Goal: Information Seeking & Learning: Find contact information

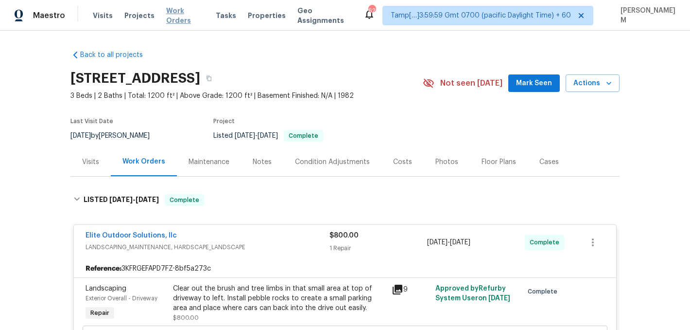
click at [181, 12] on span "Work Orders" at bounding box center [185, 15] width 38 height 19
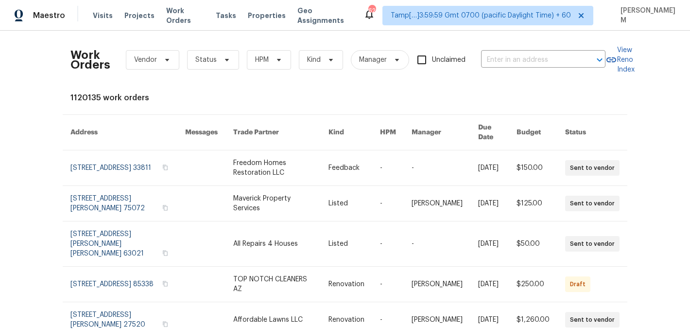
click at [525, 69] on div "Work Orders Vendor Status HPM Kind Manager Unclaimed ​" at bounding box center [338, 59] width 535 height 43
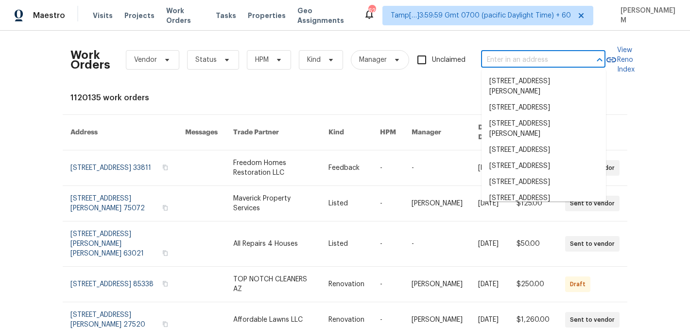
click at [523, 59] on input "text" at bounding box center [529, 60] width 97 height 15
paste input "[STREET_ADDRESS]"
type input "[STREET_ADDRESS]"
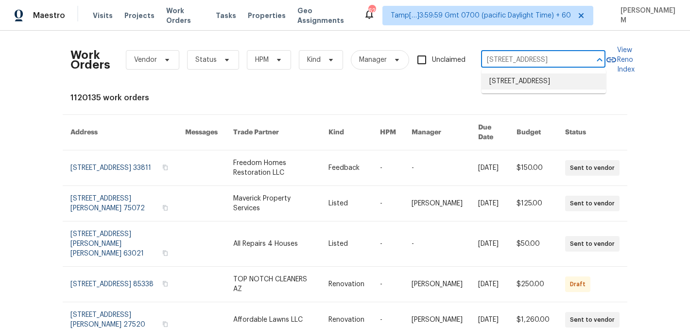
click at [530, 84] on li "[STREET_ADDRESS]" at bounding box center [544, 81] width 124 height 16
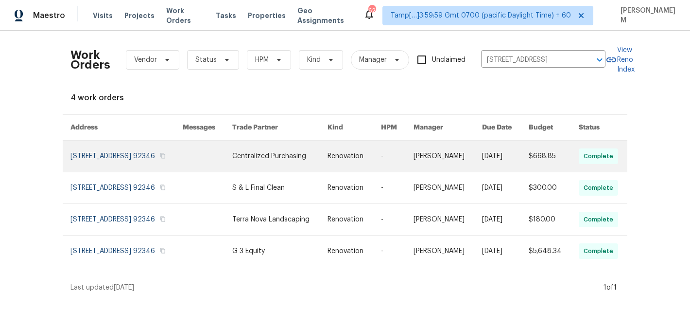
click at [455, 158] on link at bounding box center [448, 156] width 69 height 31
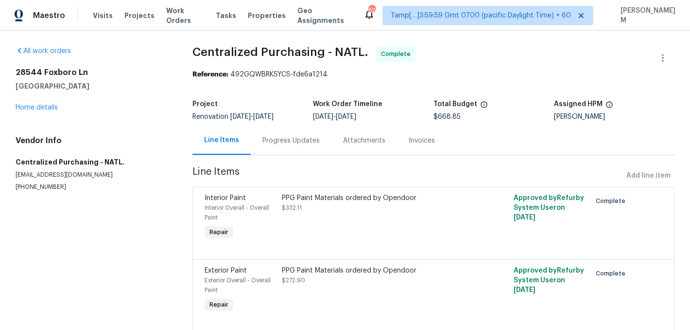
click at [40, 104] on div "[STREET_ADDRESS] Home details" at bounding box center [93, 90] width 154 height 45
click at [40, 106] on link "Home details" at bounding box center [37, 107] width 42 height 7
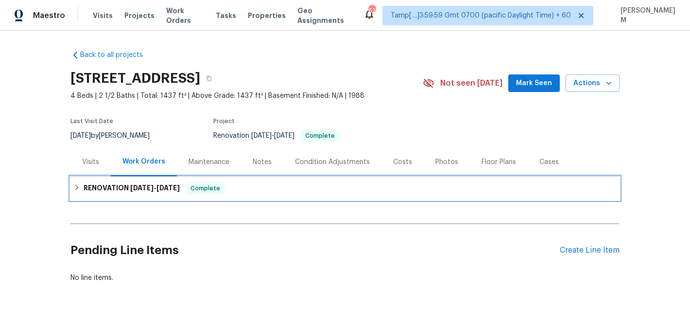
click at [262, 191] on div "RENOVATION [DATE] - [DATE] Complete" at bounding box center [345, 188] width 544 height 12
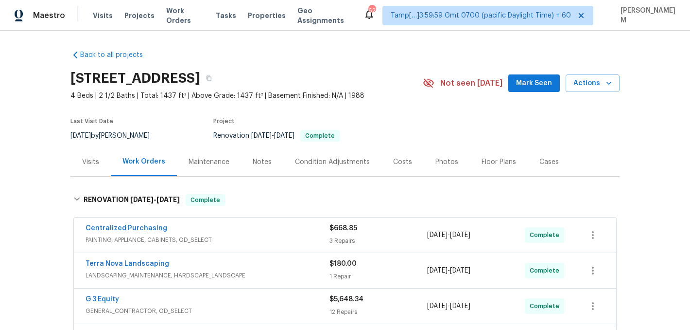
click at [92, 159] on div "Visits" at bounding box center [90, 162] width 17 height 10
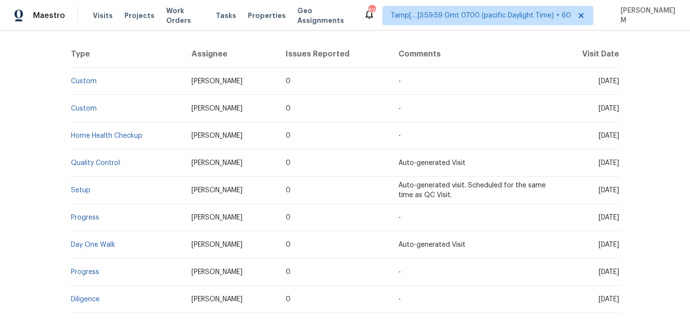
scroll to position [183, 0]
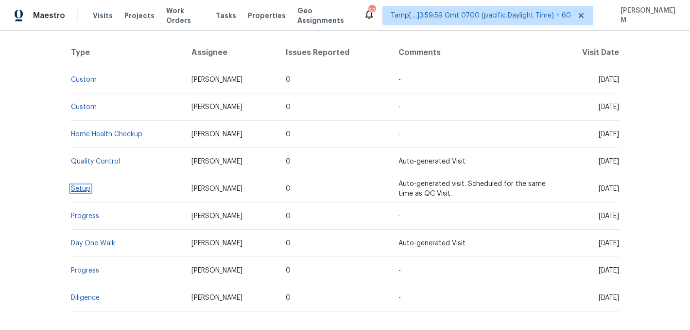
click at [84, 185] on link "Setup" at bounding box center [80, 188] width 19 height 7
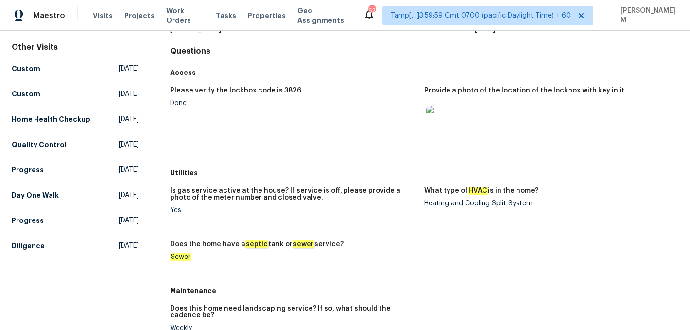
scroll to position [99, 0]
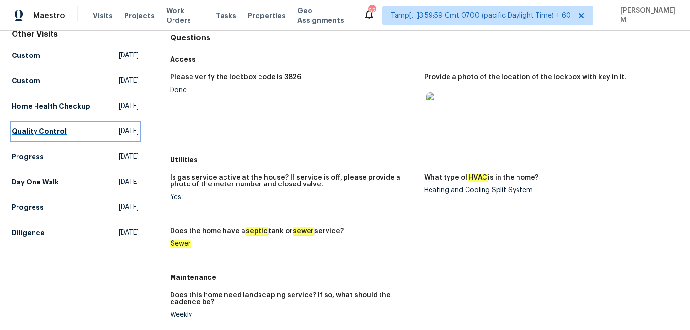
click at [46, 136] on h5 "Quality Control" at bounding box center [39, 131] width 55 height 10
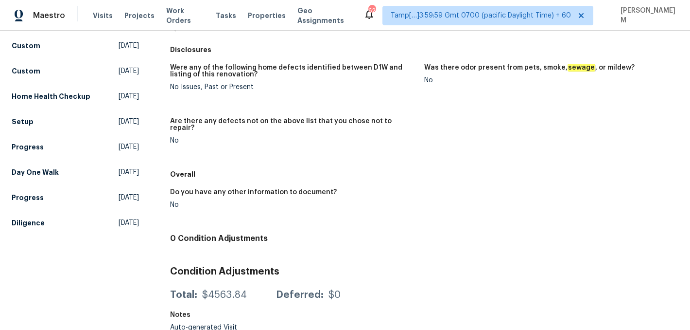
scroll to position [104, 0]
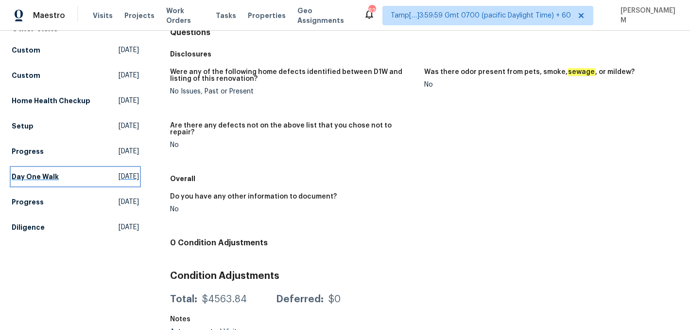
click at [53, 181] on h5 "Day One Walk" at bounding box center [35, 177] width 47 height 10
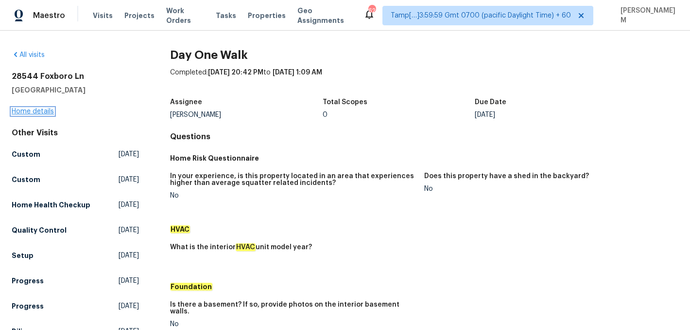
click at [49, 112] on link "Home details" at bounding box center [33, 111] width 42 height 7
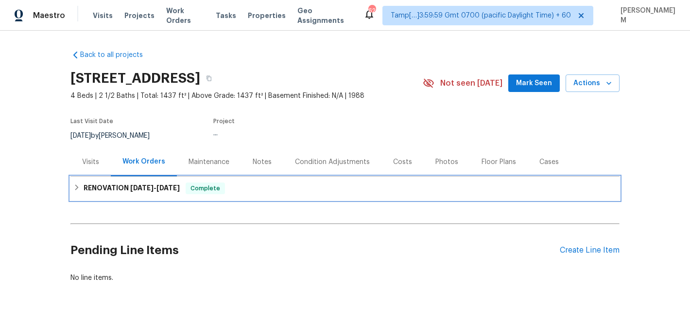
click at [175, 186] on span "[DATE]" at bounding box center [168, 187] width 23 height 7
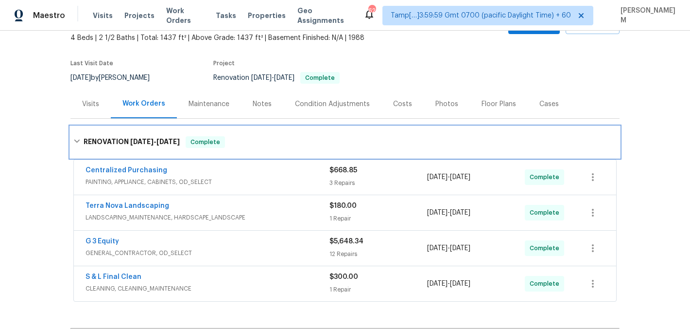
scroll to position [67, 0]
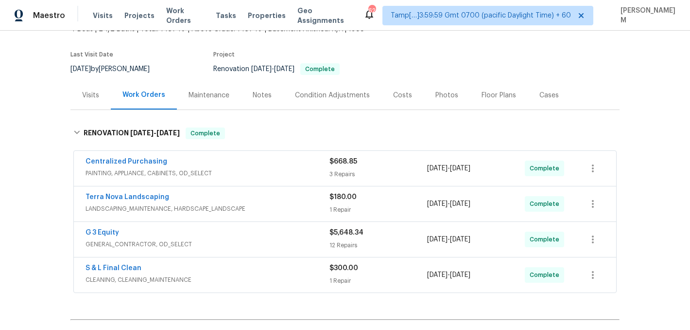
click at [253, 166] on div "Centralized Purchasing" at bounding box center [208, 163] width 244 height 12
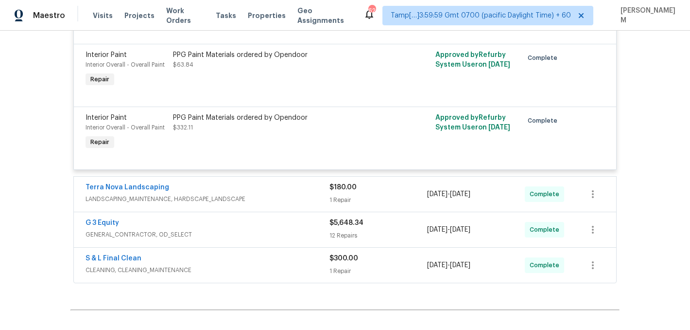
scroll to position [306, 0]
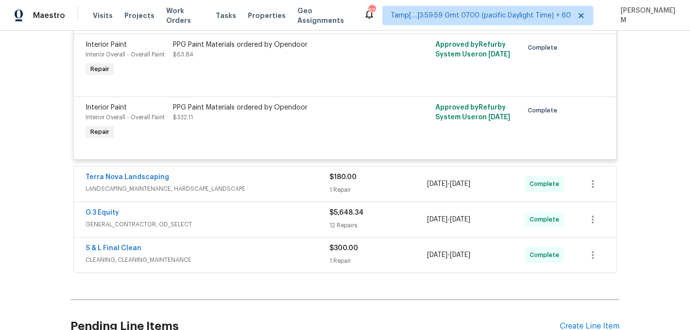
click at [248, 185] on span "LANDSCAPING_MAINTENANCE, HARDSCAPE_LANDSCAPE" at bounding box center [208, 189] width 244 height 10
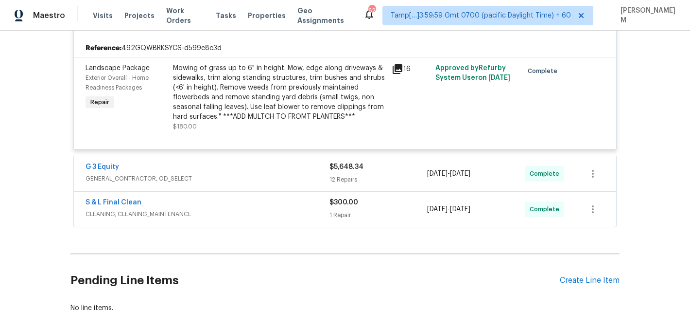
scroll to position [477, 0]
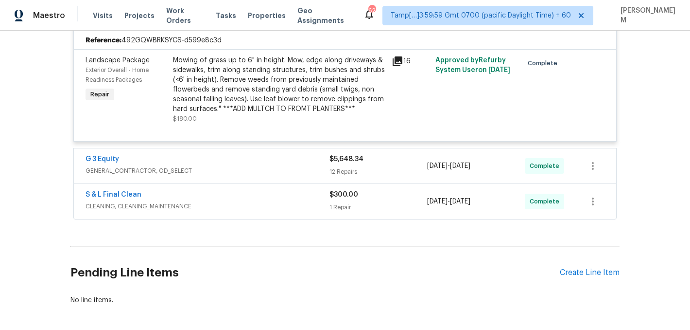
click at [273, 171] on span "GENERAL_CONTRACTOR, OD_SELECT" at bounding box center [208, 171] width 244 height 10
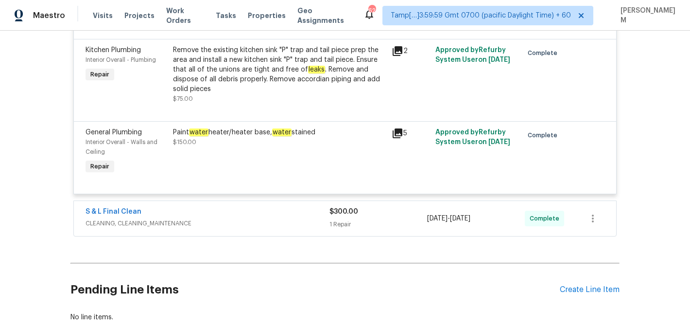
scroll to position [1524, 0]
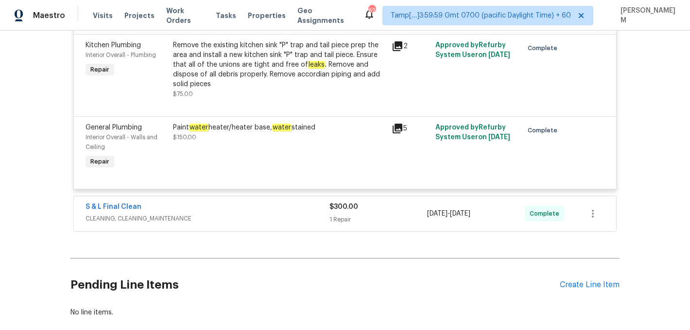
click at [285, 213] on div "S & L Final Clean" at bounding box center [208, 208] width 244 height 12
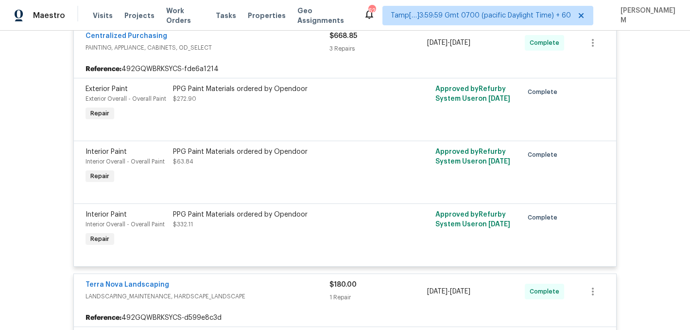
scroll to position [103, 0]
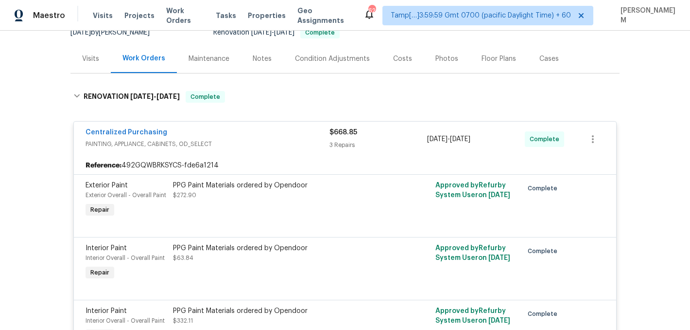
click at [92, 63] on div "Visits" at bounding box center [91, 58] width 40 height 29
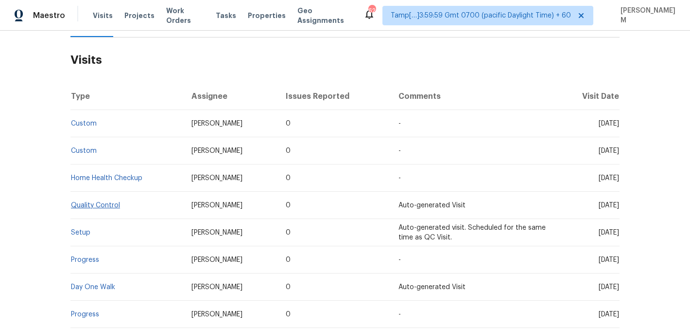
scroll to position [141, 0]
click at [80, 229] on link "Setup" at bounding box center [80, 231] width 19 height 7
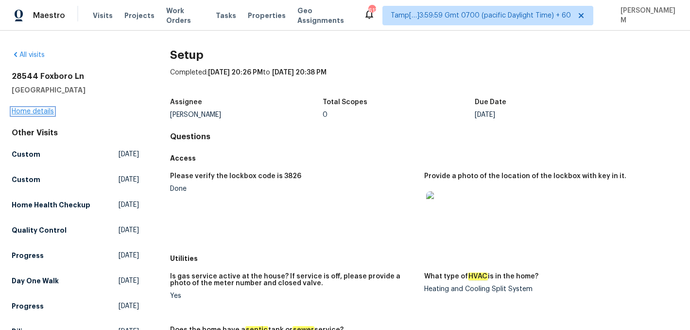
click at [44, 111] on link "Home details" at bounding box center [33, 111] width 42 height 7
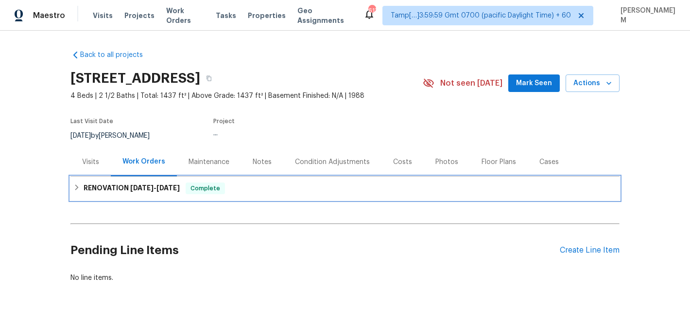
click at [206, 182] on div "Complete" at bounding box center [205, 188] width 39 height 12
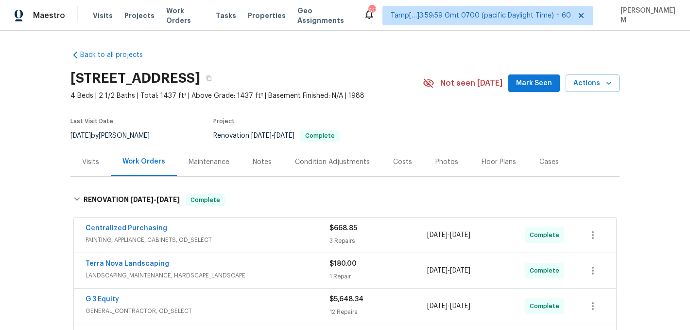
click at [93, 160] on div "Visits" at bounding box center [90, 162] width 17 height 10
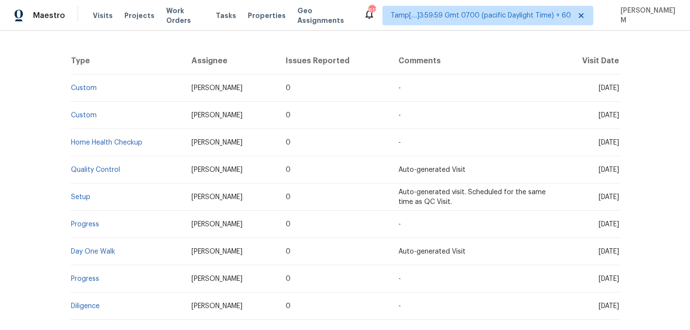
scroll to position [171, 0]
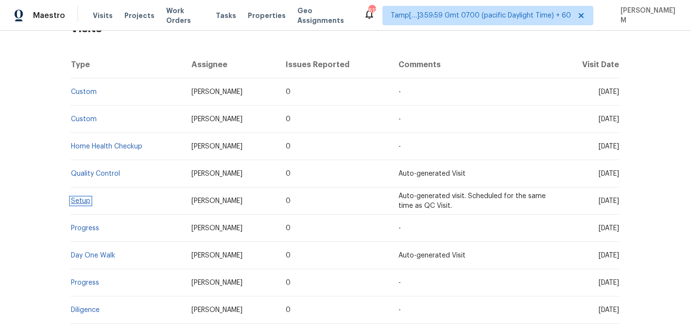
click at [88, 199] on link "Setup" at bounding box center [80, 200] width 19 height 7
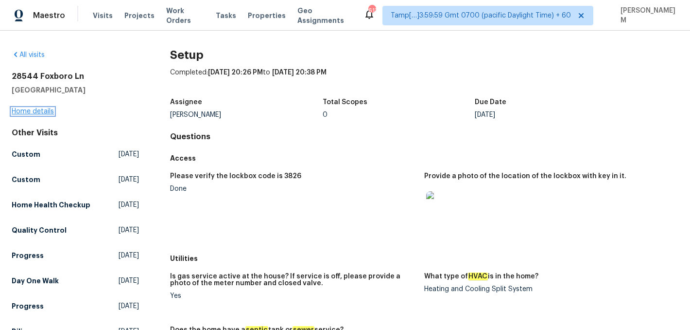
click at [41, 112] on link "Home details" at bounding box center [33, 111] width 42 height 7
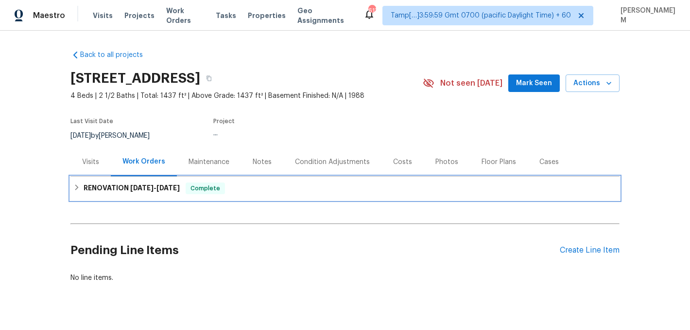
click at [159, 195] on div "RENOVATION [DATE] - [DATE] Complete" at bounding box center [345, 188] width 549 height 23
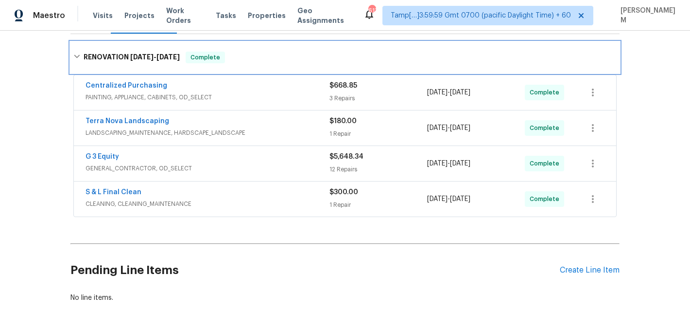
scroll to position [181, 0]
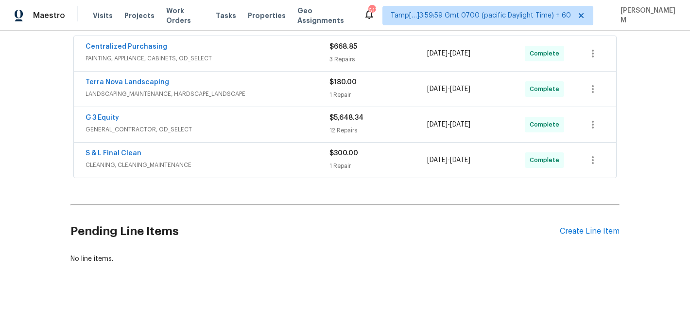
click at [183, 159] on div "S & L Final Clean" at bounding box center [208, 154] width 244 height 12
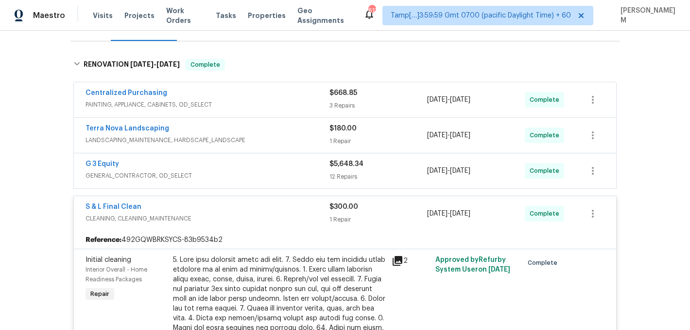
scroll to position [113, 0]
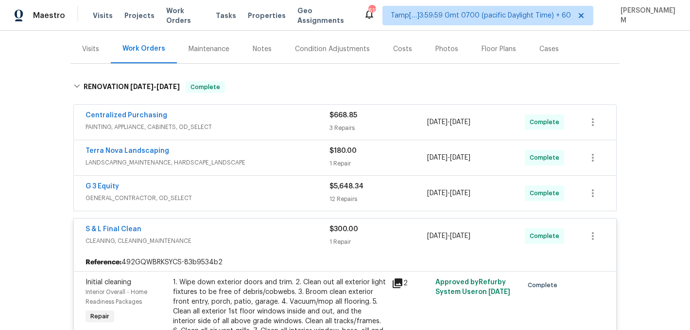
click at [229, 159] on span "LANDSCAPING_MAINTENANCE, HARDSCAPE_LANDSCAPE" at bounding box center [208, 163] width 244 height 10
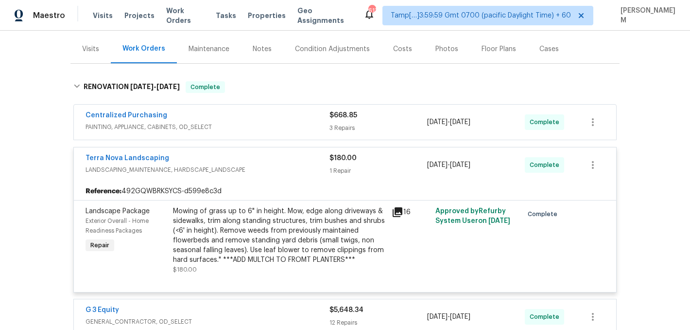
click at [262, 124] on span "PAINTING, APPLIANCE, CABINETS, OD_SELECT" at bounding box center [208, 127] width 244 height 10
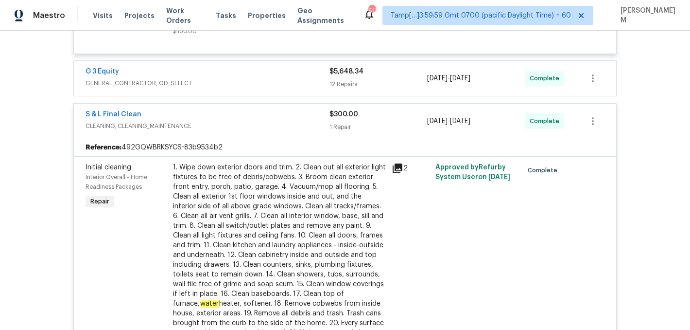
scroll to position [560, 0]
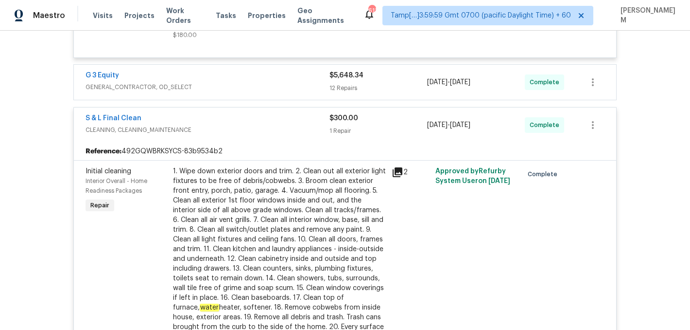
click at [309, 83] on span "GENERAL_CONTRACTOR, OD_SELECT" at bounding box center [208, 87] width 244 height 10
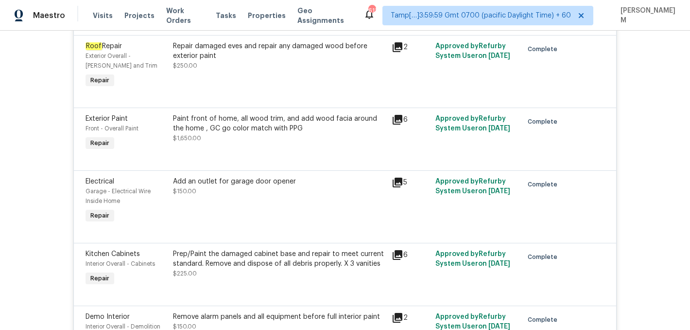
scroll to position [797, 0]
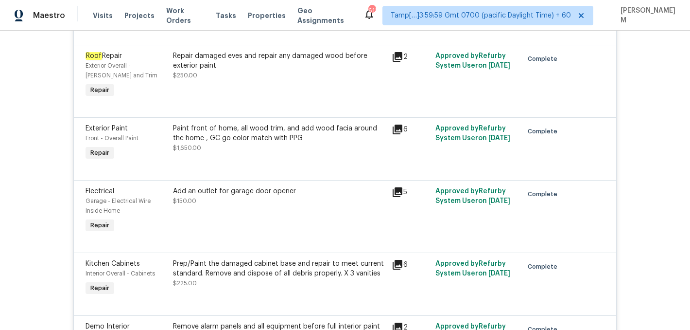
click at [322, 60] on div "Repair damaged eves and repair any damaged wood before exterior paint" at bounding box center [279, 60] width 213 height 19
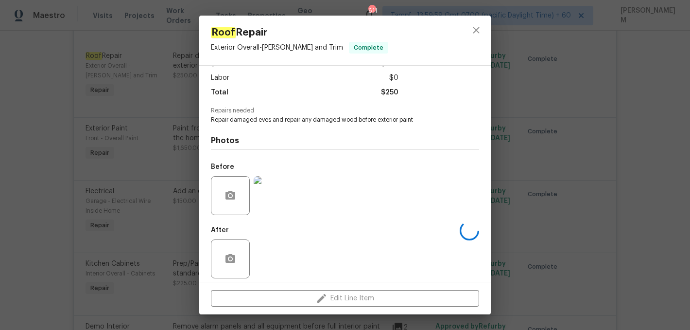
scroll to position [69, 0]
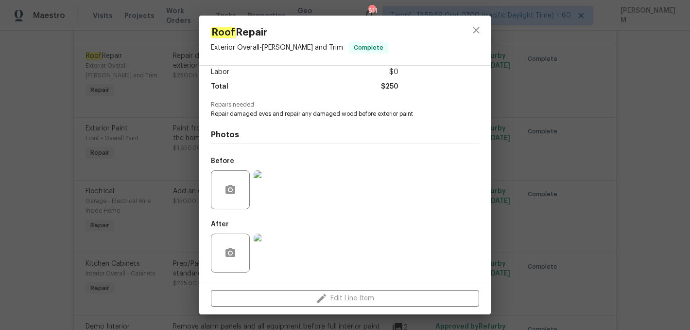
click at [264, 194] on img at bounding box center [273, 189] width 39 height 39
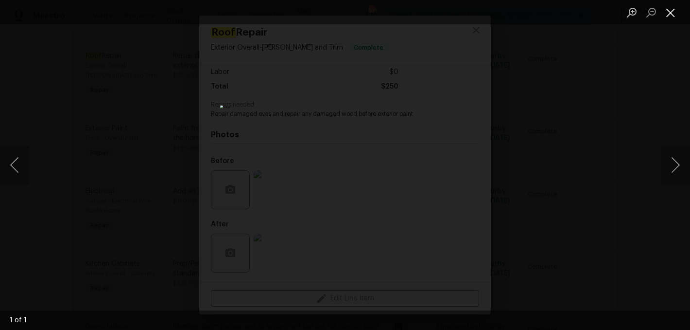
click at [668, 18] on button "Close lightbox" at bounding box center [670, 12] width 19 height 17
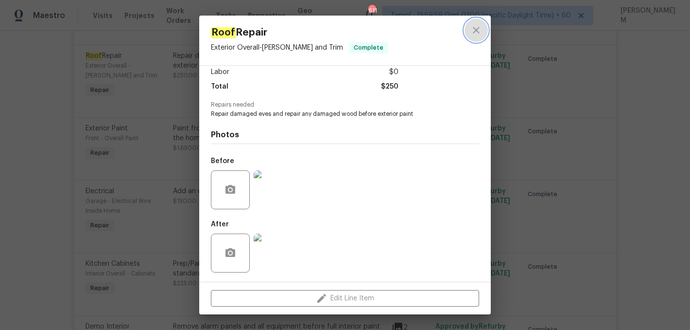
click at [483, 32] on button "close" at bounding box center [476, 29] width 23 height 23
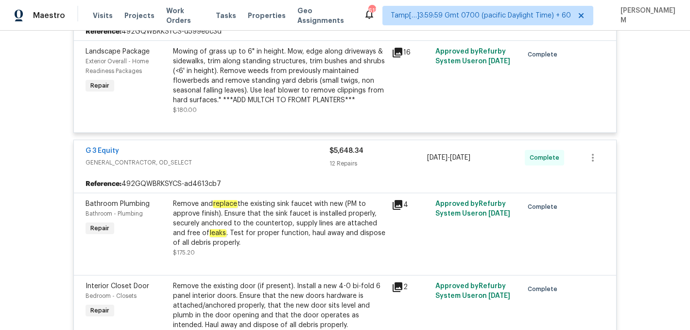
scroll to position [460, 0]
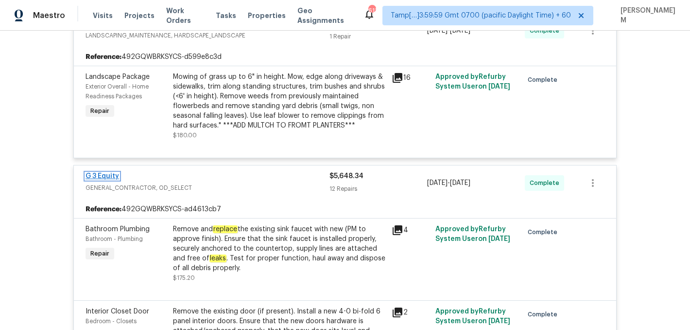
click at [112, 177] on link "G 3 Equity" at bounding box center [103, 176] width 34 height 7
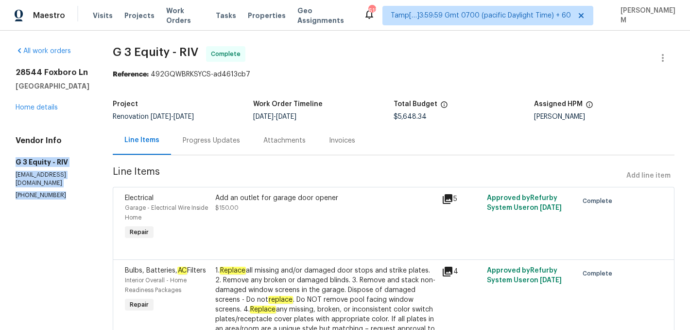
drag, startPoint x: 15, startPoint y: 181, endPoint x: 63, endPoint y: 204, distance: 52.6
copy div "G 3 Equity - RIV [EMAIL_ADDRESS][DOMAIN_NAME] [PHONE_NUMBER]"
